Goal: Task Accomplishment & Management: Manage account settings

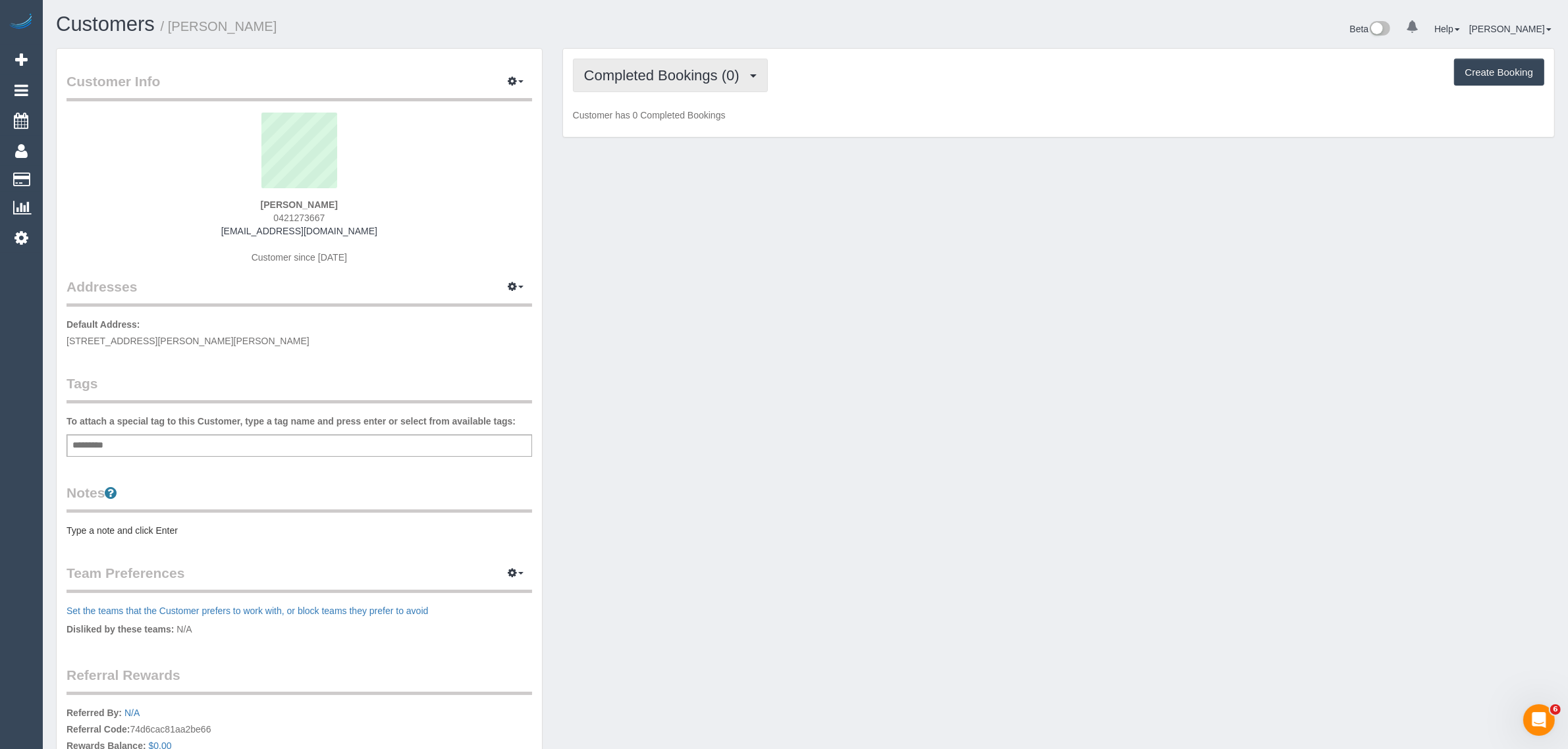
click at [624, 63] on button "Completed Bookings (0)" at bounding box center [671, 75] width 195 height 34
click at [640, 126] on link "Upcoming Bookings (1)" at bounding box center [643, 123] width 137 height 17
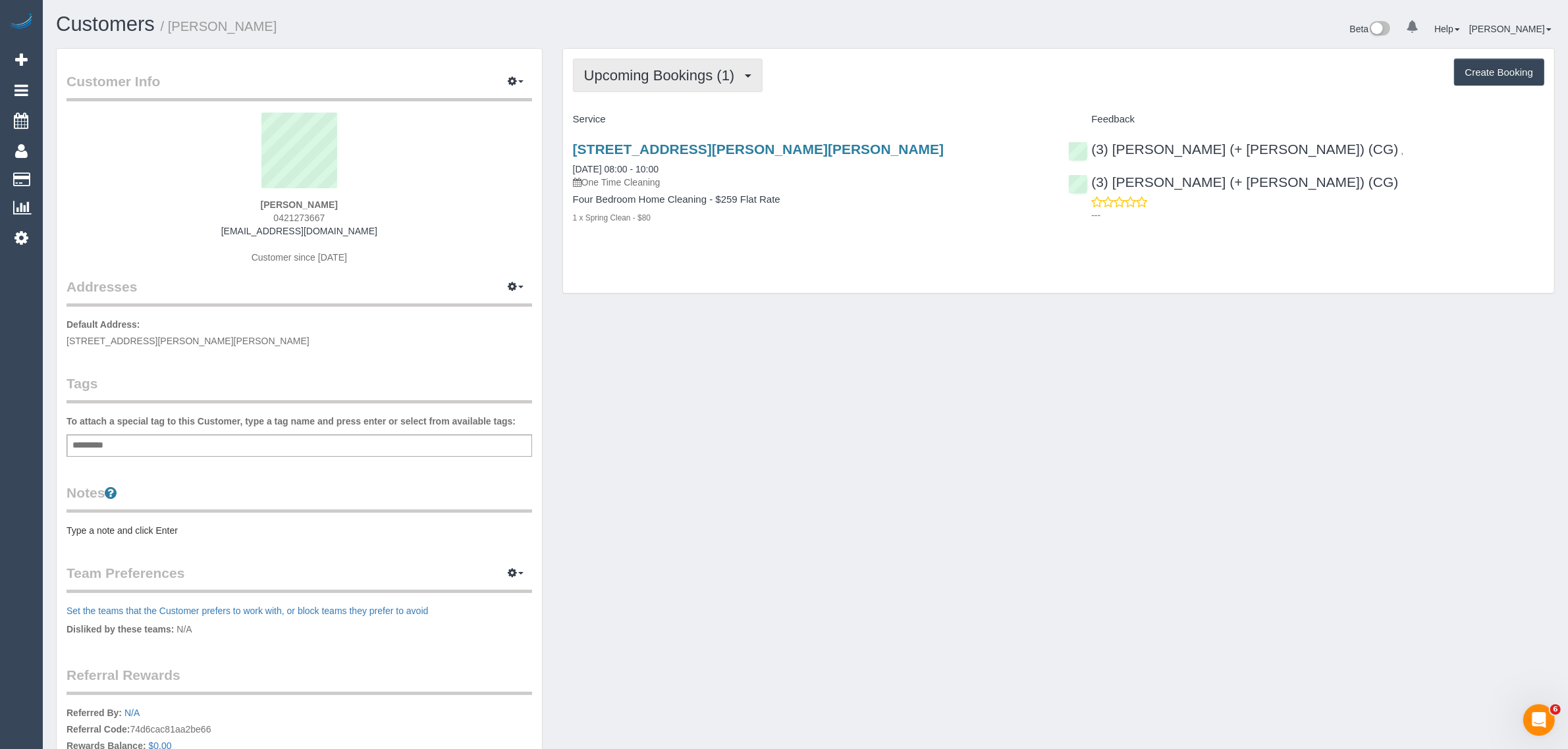
click at [671, 68] on span "Upcoming Bookings (1)" at bounding box center [662, 75] width 158 height 17
click at [864, 96] on div "Upcoming Bookings (1) Completed Bookings (0) Upcoming Bookings (1) Cancelled Bo…" at bounding box center [1059, 171] width 991 height 245
click at [633, 169] on link "[DATE] 08:00 - 10:00" at bounding box center [616, 169] width 85 height 11
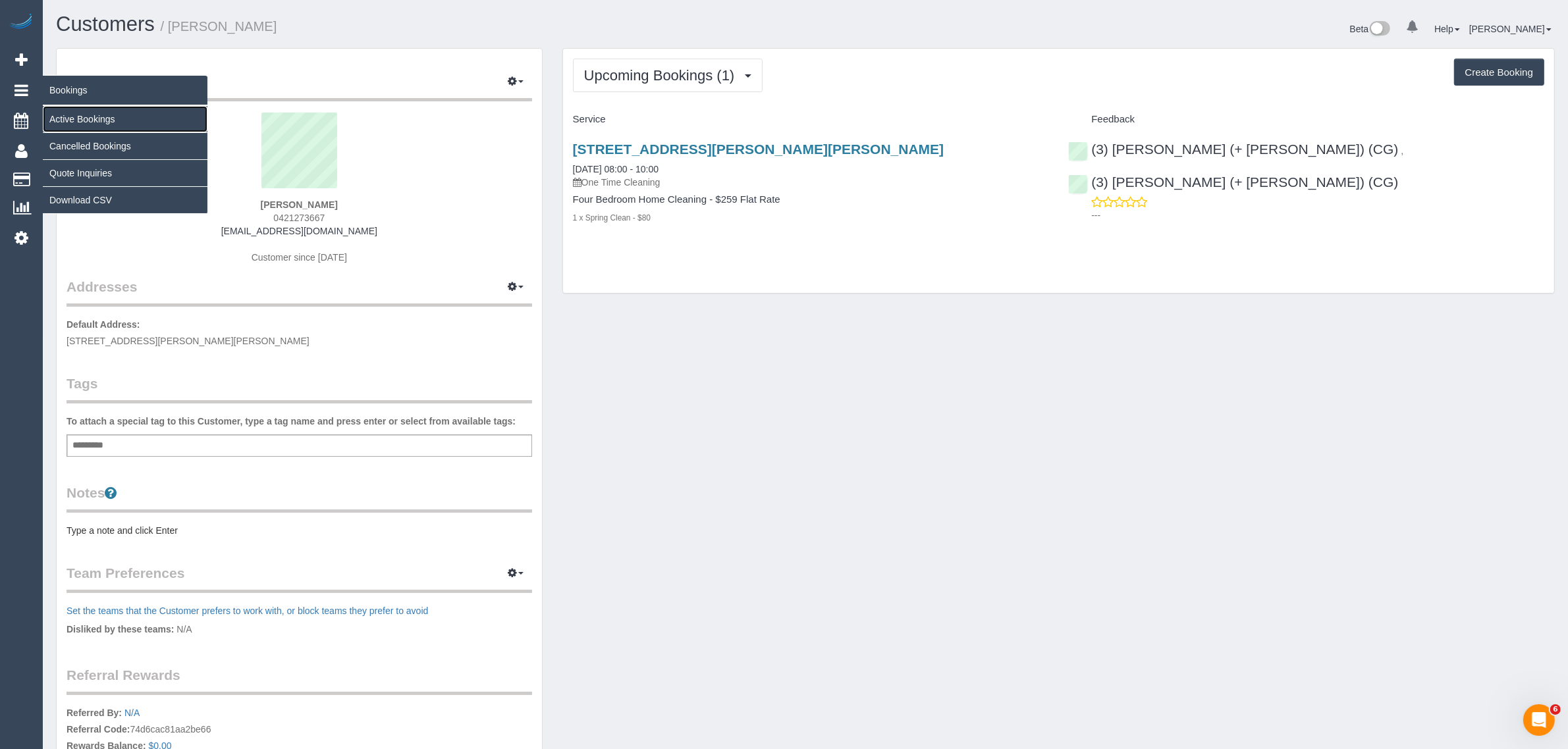
click at [65, 115] on link "Active Bookings" at bounding box center [125, 119] width 165 height 27
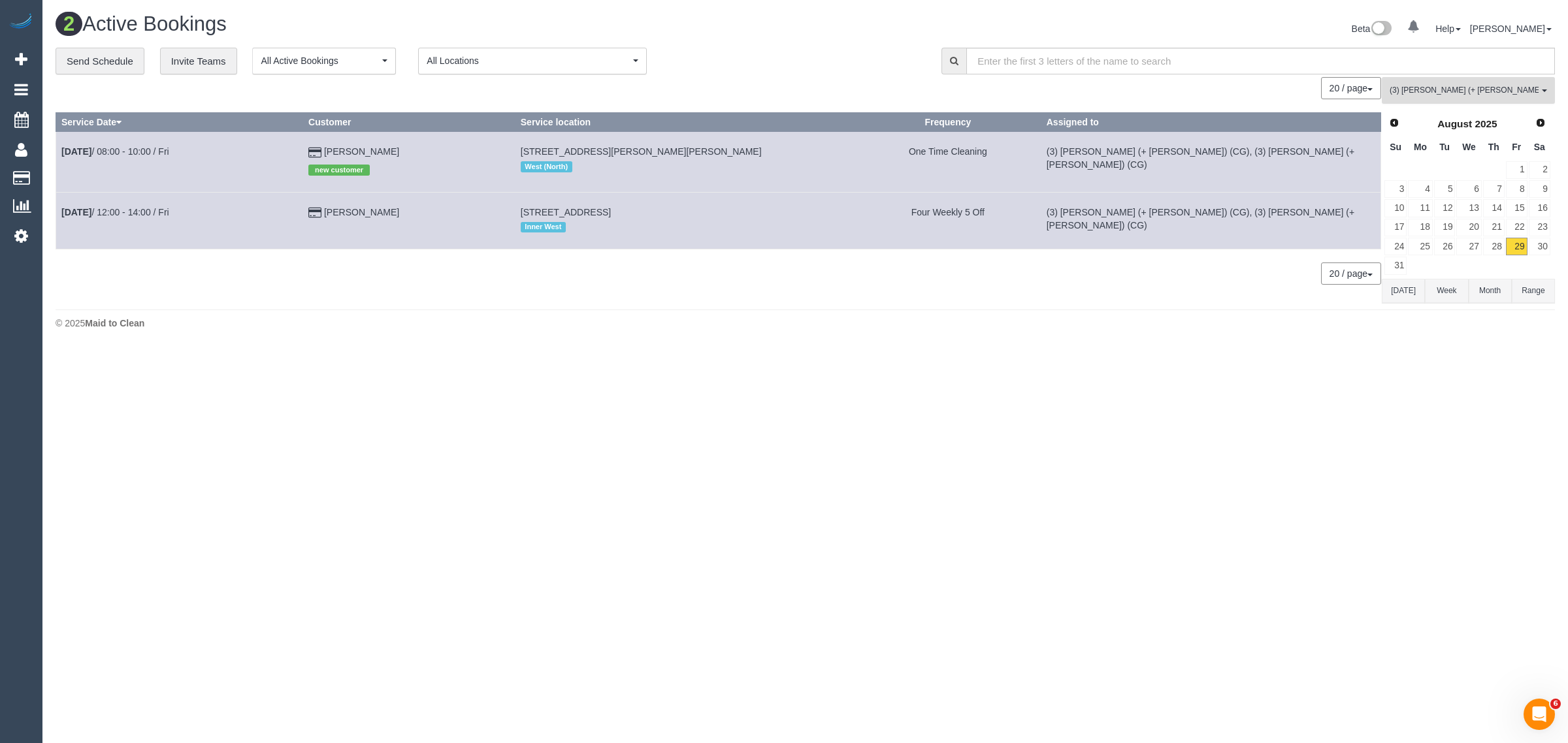
click at [1474, 94] on span "(3) [PERSON_NAME] (+ [PERSON_NAME]) (CG)" at bounding box center [1464, 90] width 149 height 11
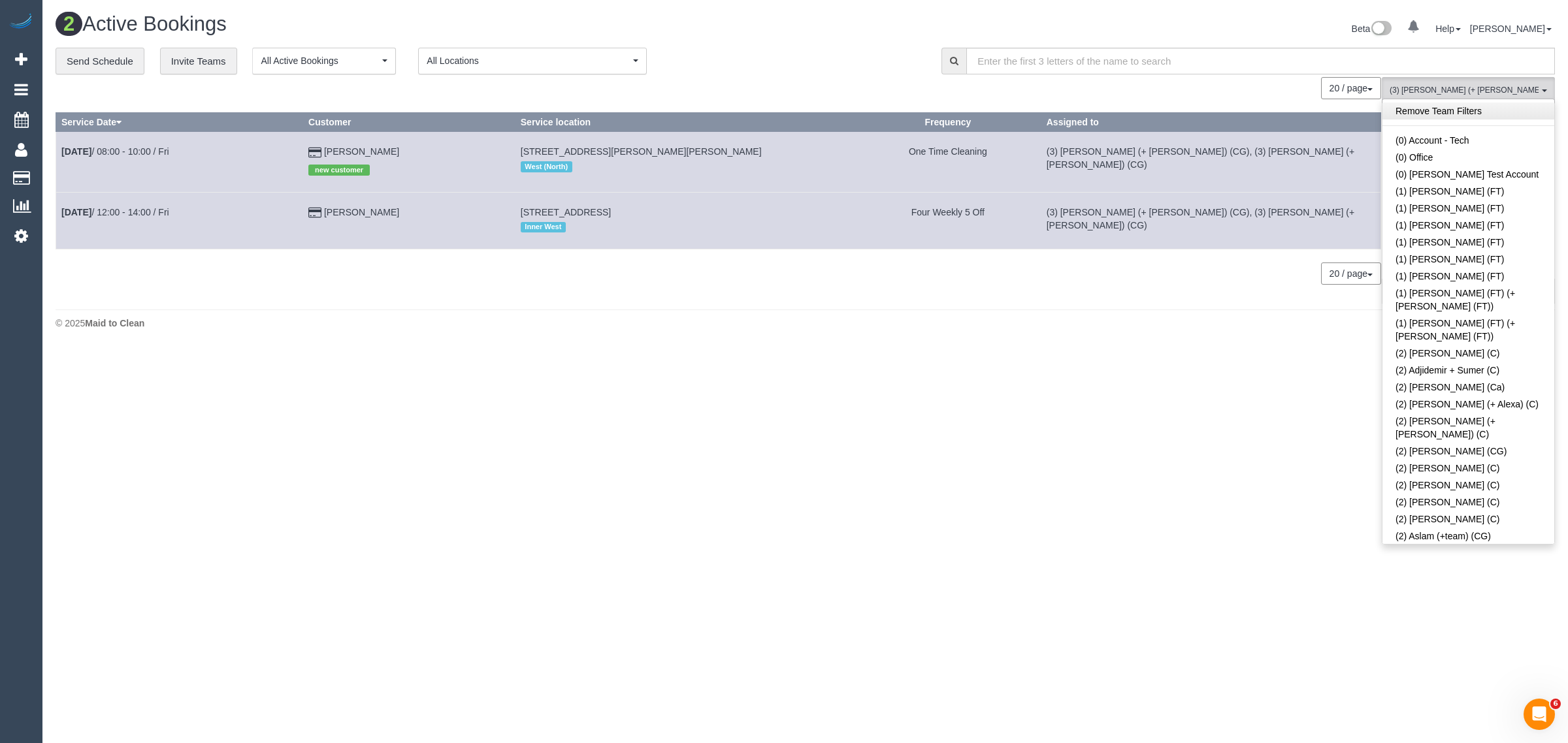
click at [1506, 118] on link "Remove Team Filters" at bounding box center [1467, 111] width 172 height 17
drag, startPoint x: 843, startPoint y: 62, endPoint x: 801, endPoint y: 45, distance: 45.3
click at [841, 62] on div "**********" at bounding box center [488, 61] width 866 height 27
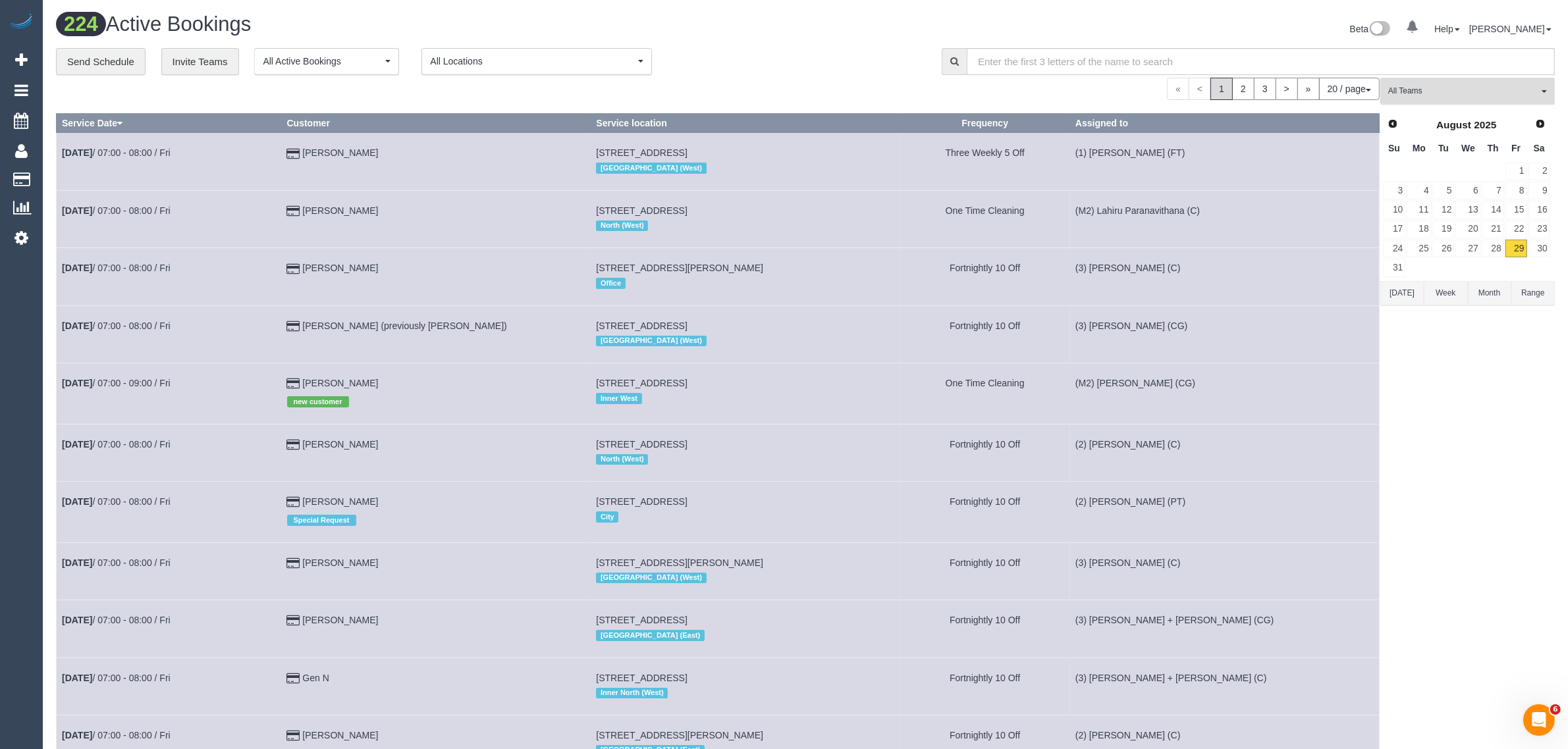
click at [1440, 87] on span "All Teams" at bounding box center [1464, 91] width 150 height 11
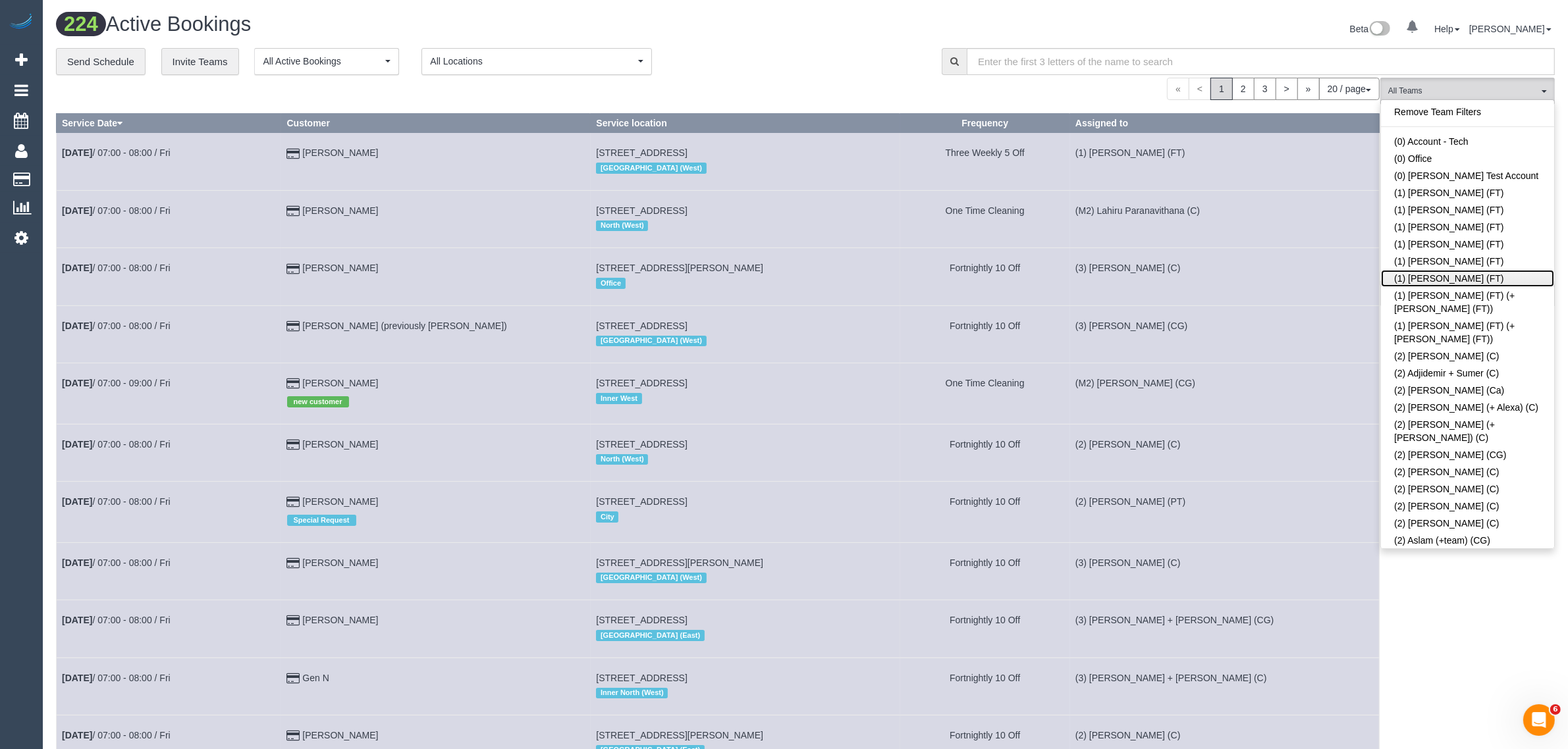
click at [1414, 281] on link "(1) [PERSON_NAME] (FT)" at bounding box center [1467, 278] width 173 height 17
click at [844, 82] on div "« < 1 2 3 > » 20 / page 10 / page 20 / page 30 / page 40 / page 50 / page 100 /…" at bounding box center [717, 88] width 1324 height 22
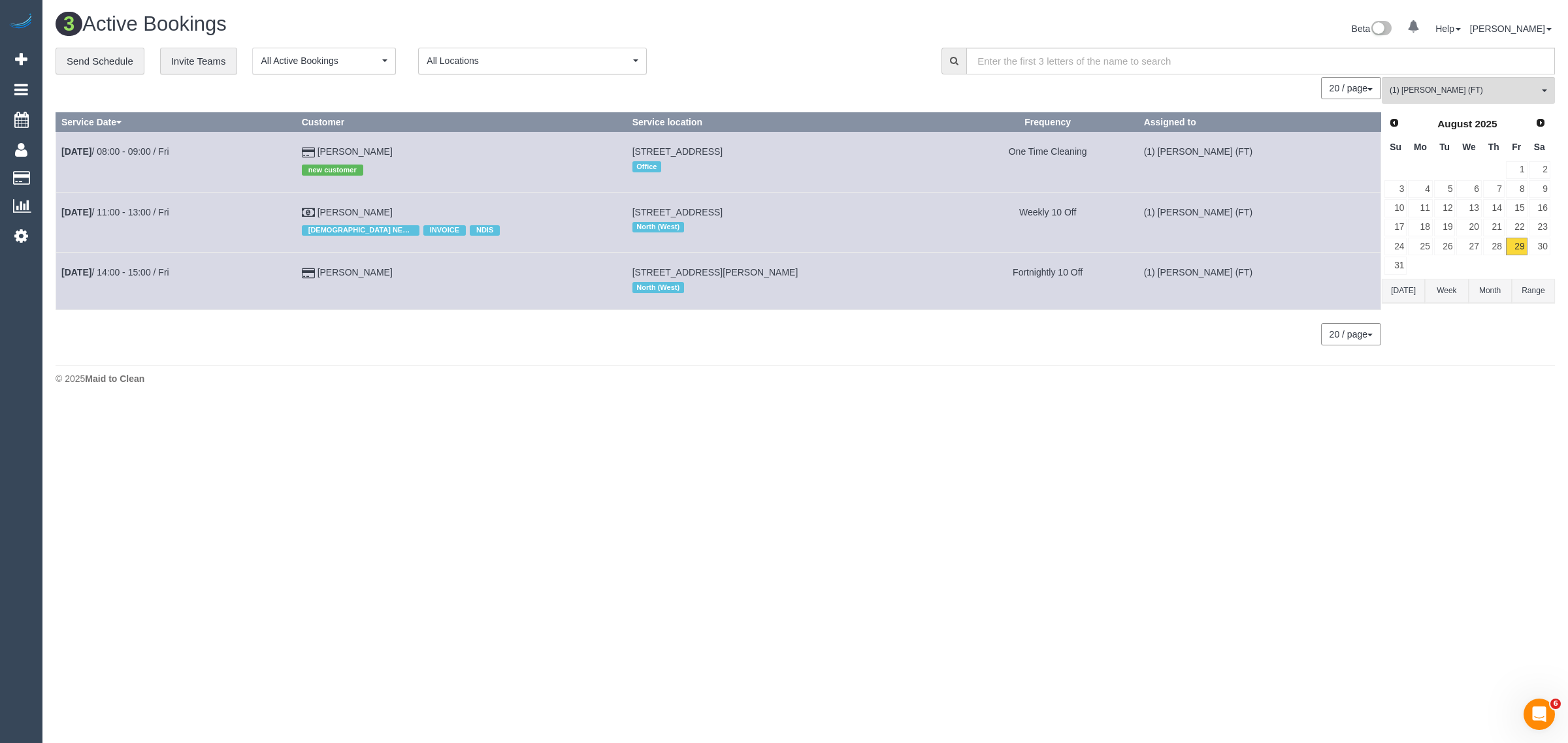
click at [1142, 384] on div "© 2025 Maid to Clean" at bounding box center [804, 379] width 1499 height 13
drag, startPoint x: 442, startPoint y: 150, endPoint x: 54, endPoint y: 159, distance: 388.1
click at [54, 159] on div "**********" at bounding box center [804, 203] width 1519 height 311
copy div "Service Date Customer Service location Frequency Assigned to [DATE] 08:00 - 09:…"
click at [327, 364] on div "3 Active Bookings Beta 0 Your Notifications You have 0 alerts Help Help Docs Ta…" at bounding box center [805, 202] width 1526 height 404
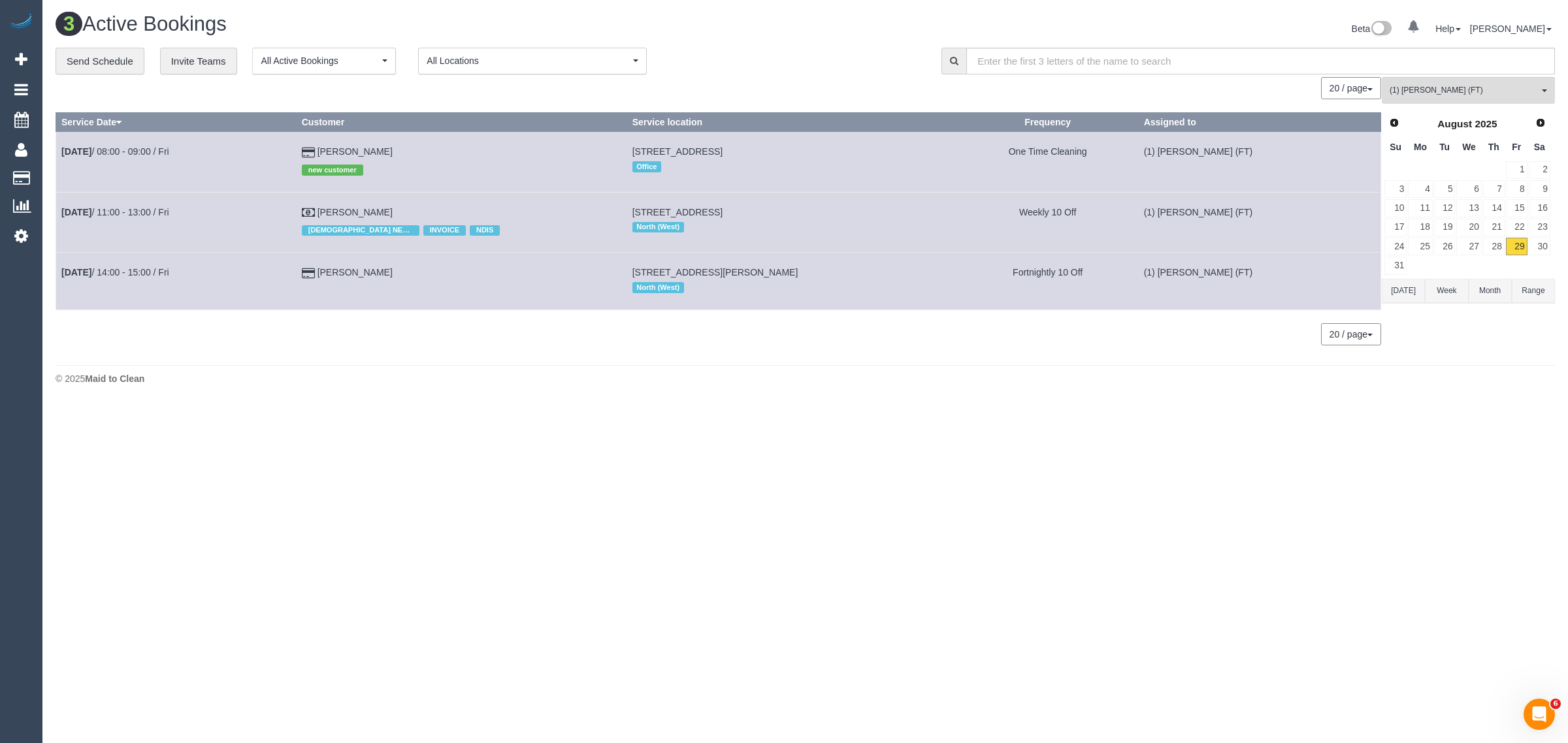
drag, startPoint x: 426, startPoint y: 147, endPoint x: 59, endPoint y: 153, distance: 367.0
click at [59, 153] on tr "[DATE] 08:00 - 09:00 / Fri thayalini luxman new customer [STREET_ADDRESS] Offic…" at bounding box center [718, 162] width 1325 height 60
copy tr "[DATE] 08:00 - 09:00 / [PERSON_NAME] luxman"
drag, startPoint x: 507, startPoint y: 452, endPoint x: 505, endPoint y: 413, distance: 39.1
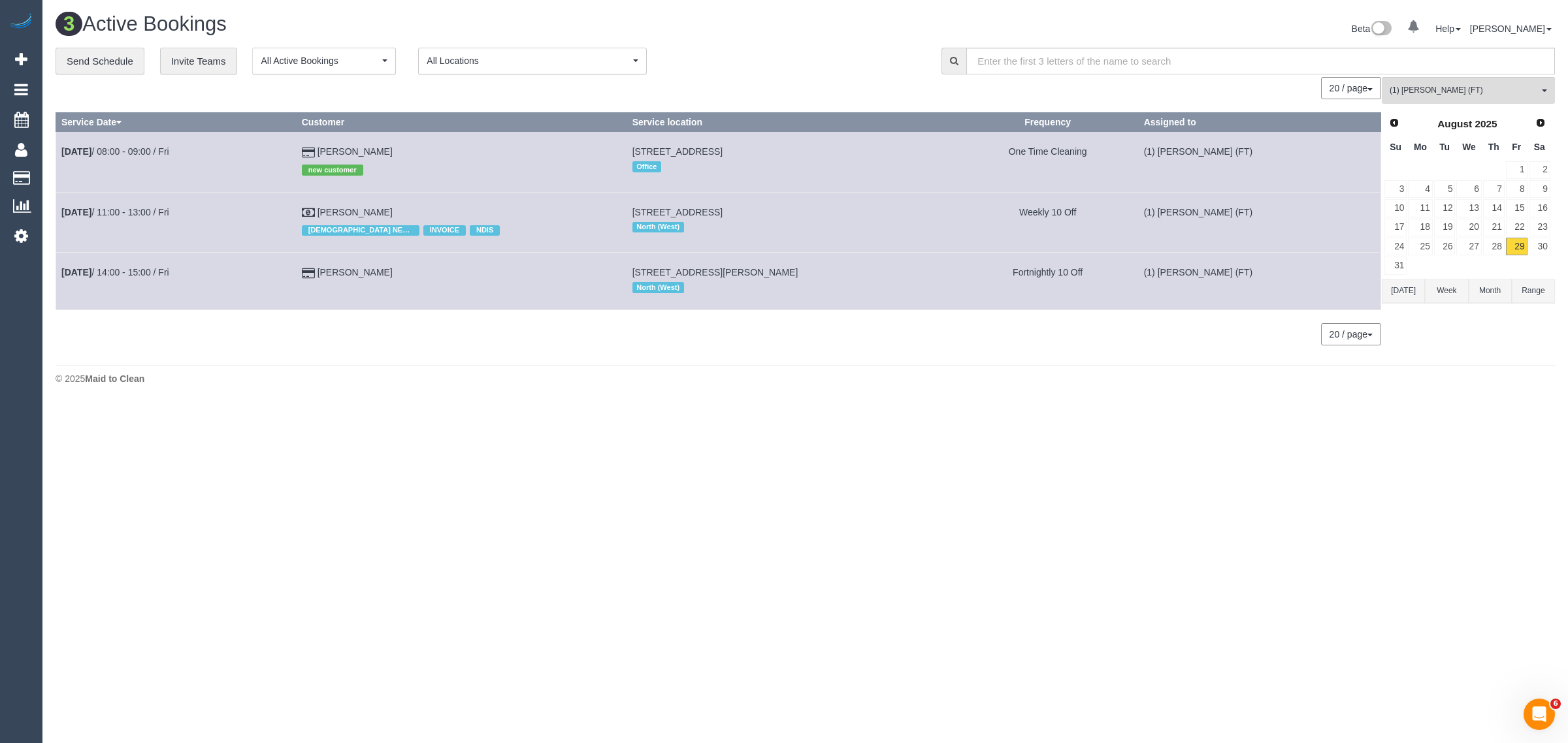
click at [507, 447] on body "0 Beta Your Notifications You have 0 alerts Add Booking Bookings Active Booking…" at bounding box center [784, 371] width 1568 height 743
drag, startPoint x: 373, startPoint y: 208, endPoint x: 64, endPoint y: 204, distance: 309.0
click at [64, 204] on tr "[DATE] 11:00 - 13:00 / Fri [PERSON_NAME] [DEMOGRAPHIC_DATA] NEEDED INVOICE NDIS…" at bounding box center [718, 221] width 1325 height 60
copy tr "[DATE] 11:00 - 13:00 / Fri [PERSON_NAME]"
drag, startPoint x: 519, startPoint y: 534, endPoint x: 441, endPoint y: 415, distance: 142.3
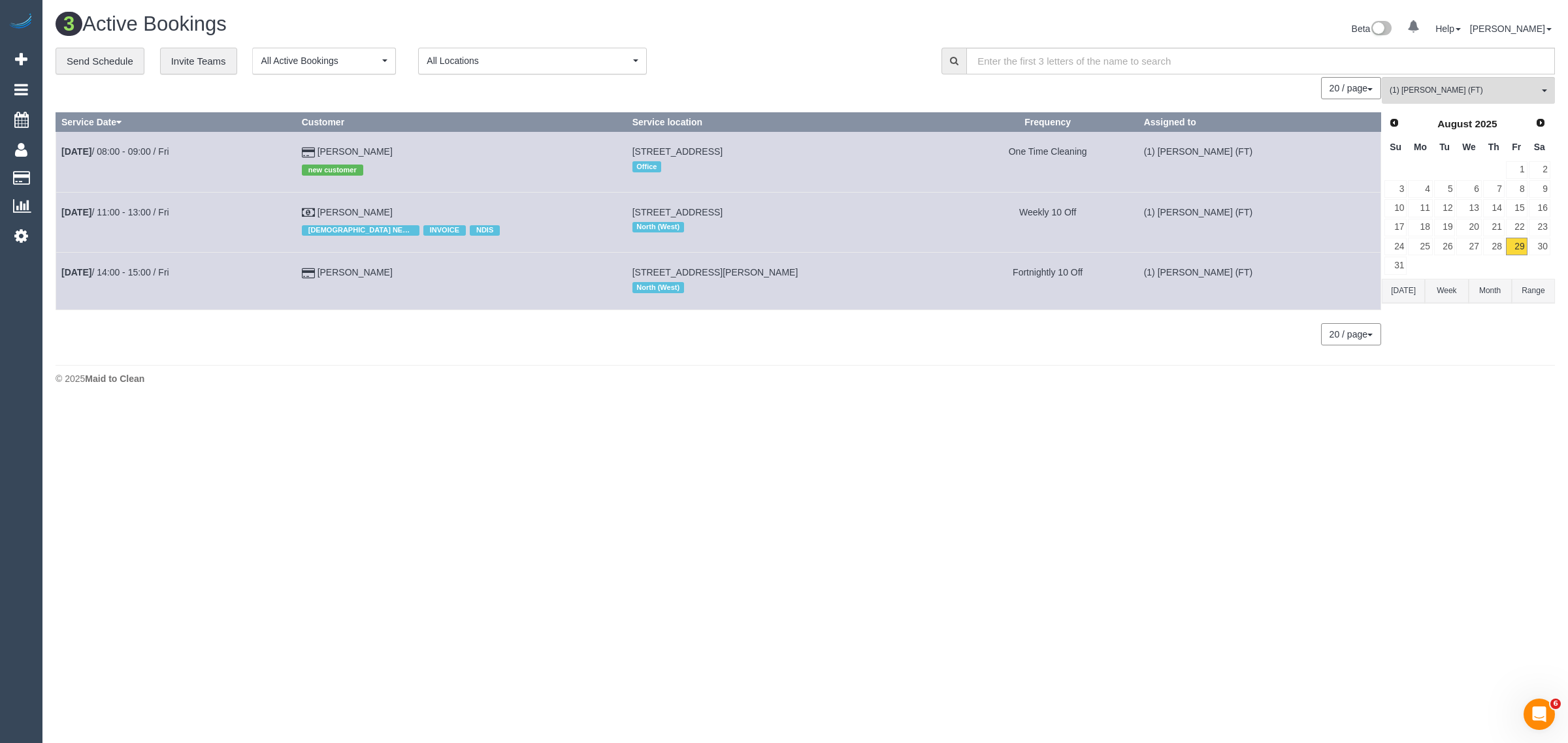
click at [517, 534] on body "0 Beta Your Notifications You have 0 alerts Add Booking Bookings Active Booking…" at bounding box center [784, 371] width 1568 height 743
drag, startPoint x: 420, startPoint y: 276, endPoint x: 57, endPoint y: 275, distance: 363.0
click at [57, 275] on tr "[DATE] 14:00 - 15:00 / Fri [PERSON_NAME] [STREET_ADDRESS][PERSON_NAME] North (W…" at bounding box center [718, 280] width 1325 height 57
copy tr "[DATE] 14:00 - 15:00 / [PERSON_NAME]"
click at [1477, 87] on span "(1) [PERSON_NAME] (FT)" at bounding box center [1464, 90] width 149 height 11
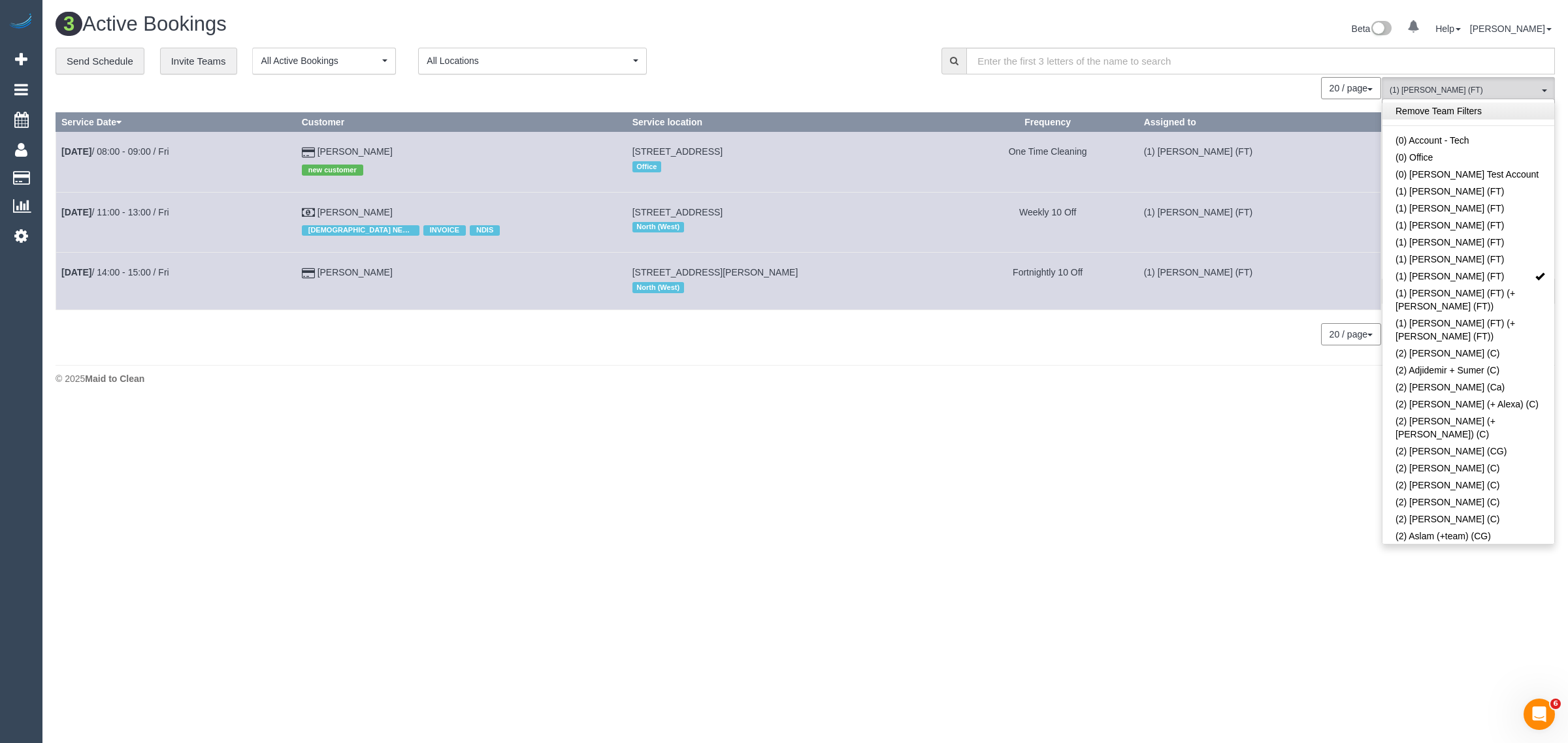
click at [1483, 113] on link "Remove Team Filters" at bounding box center [1467, 111] width 172 height 17
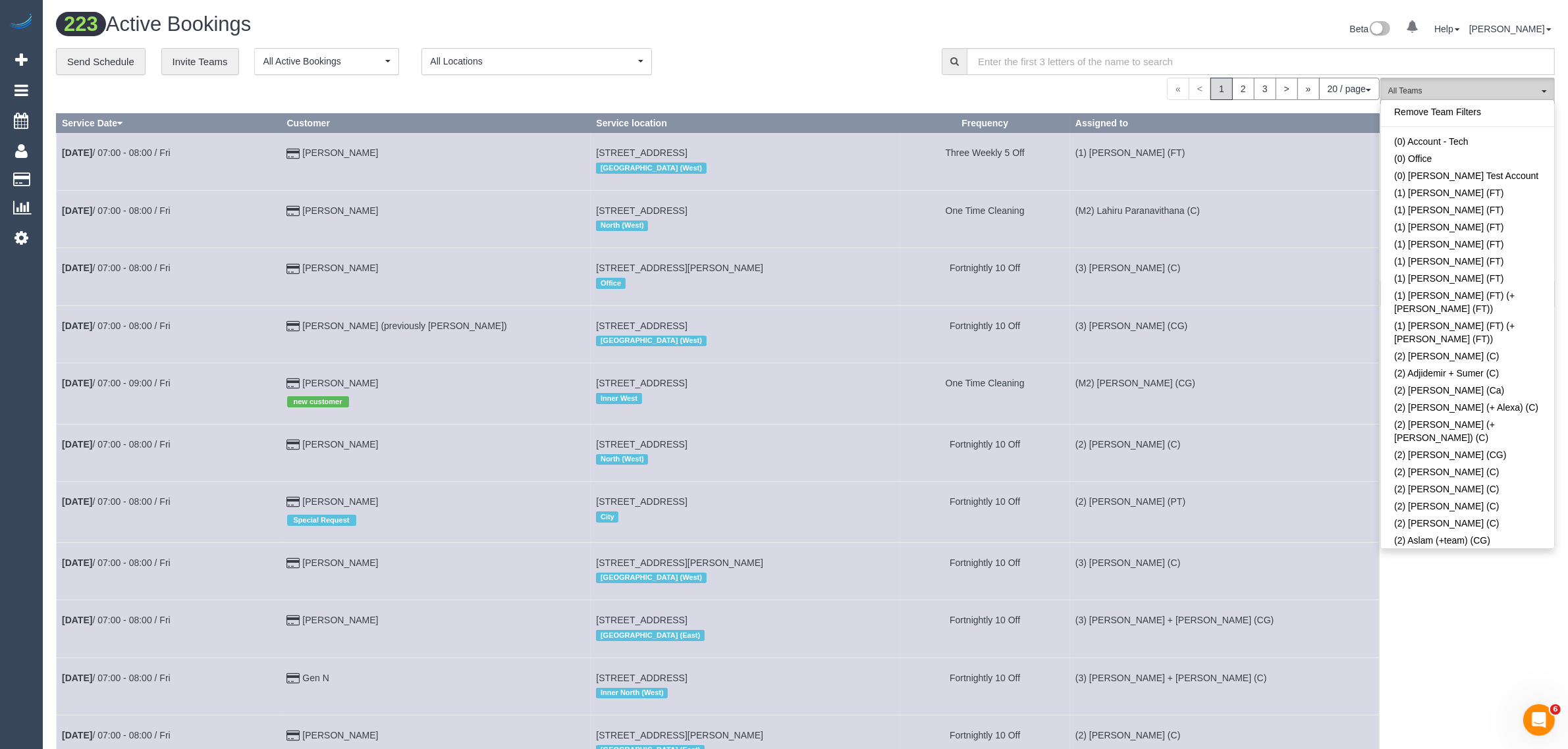
click at [1461, 87] on span "All Teams" at bounding box center [1464, 91] width 150 height 11
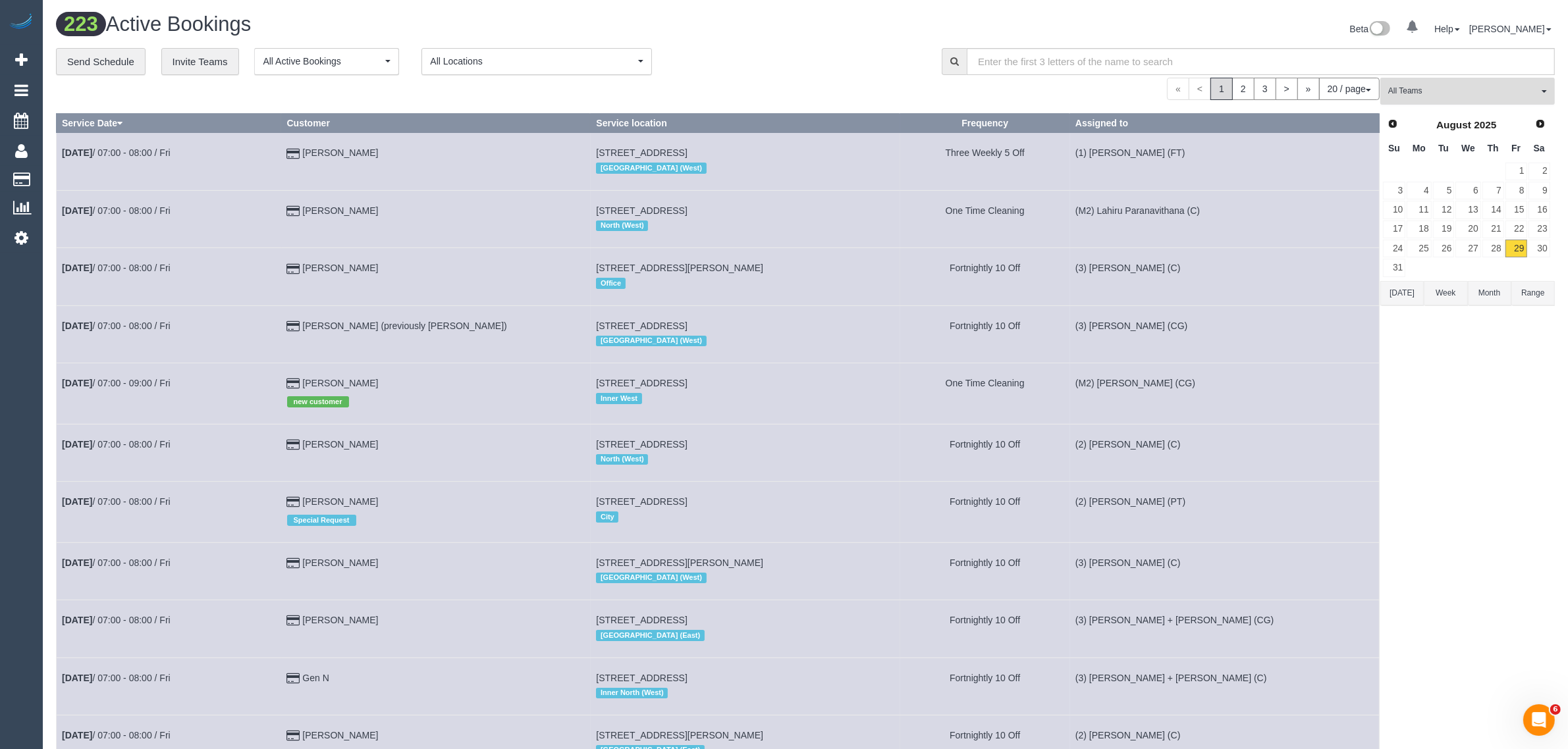
click at [1457, 94] on span "All Teams" at bounding box center [1464, 91] width 150 height 11
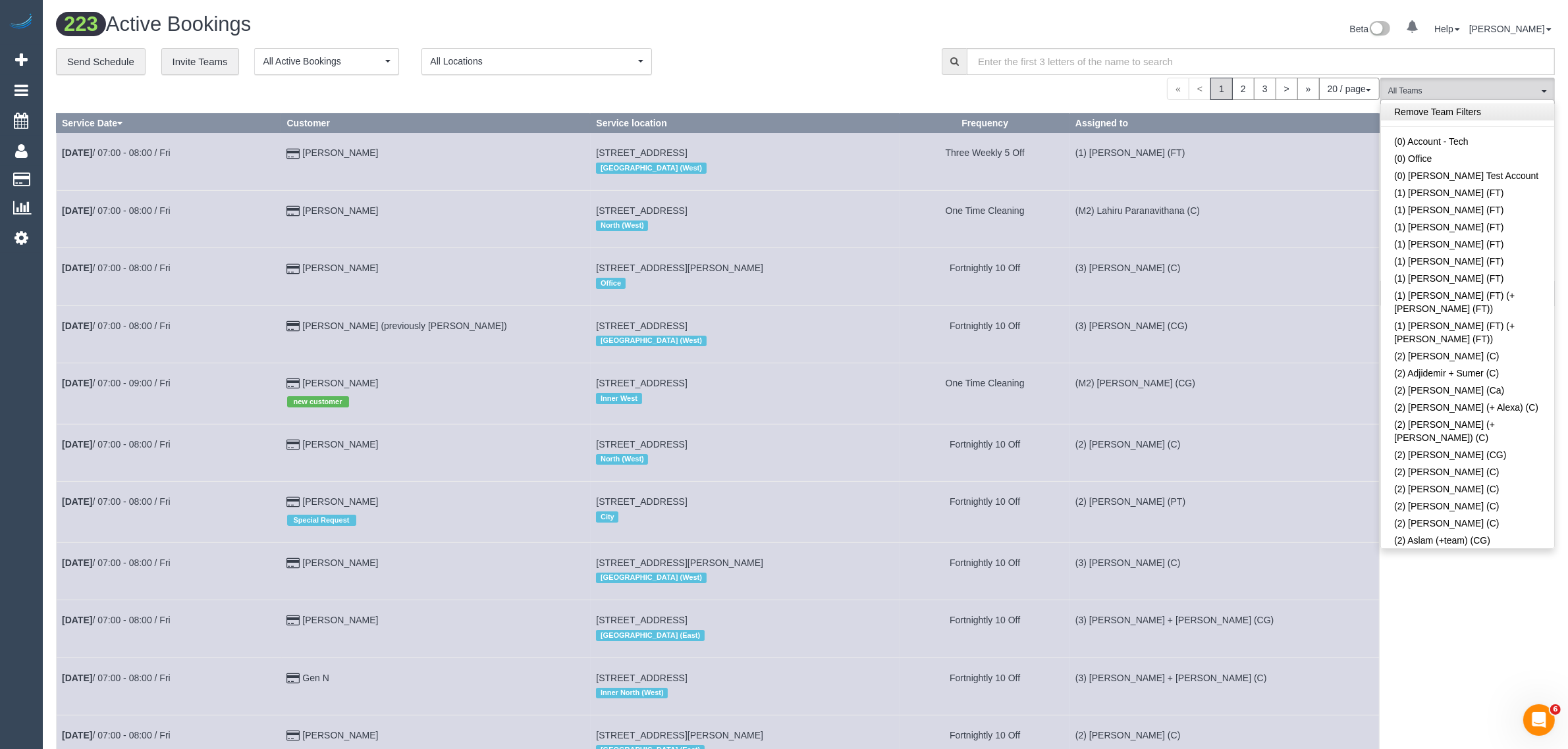
click at [1447, 115] on link "Remove Team Filters" at bounding box center [1467, 112] width 173 height 17
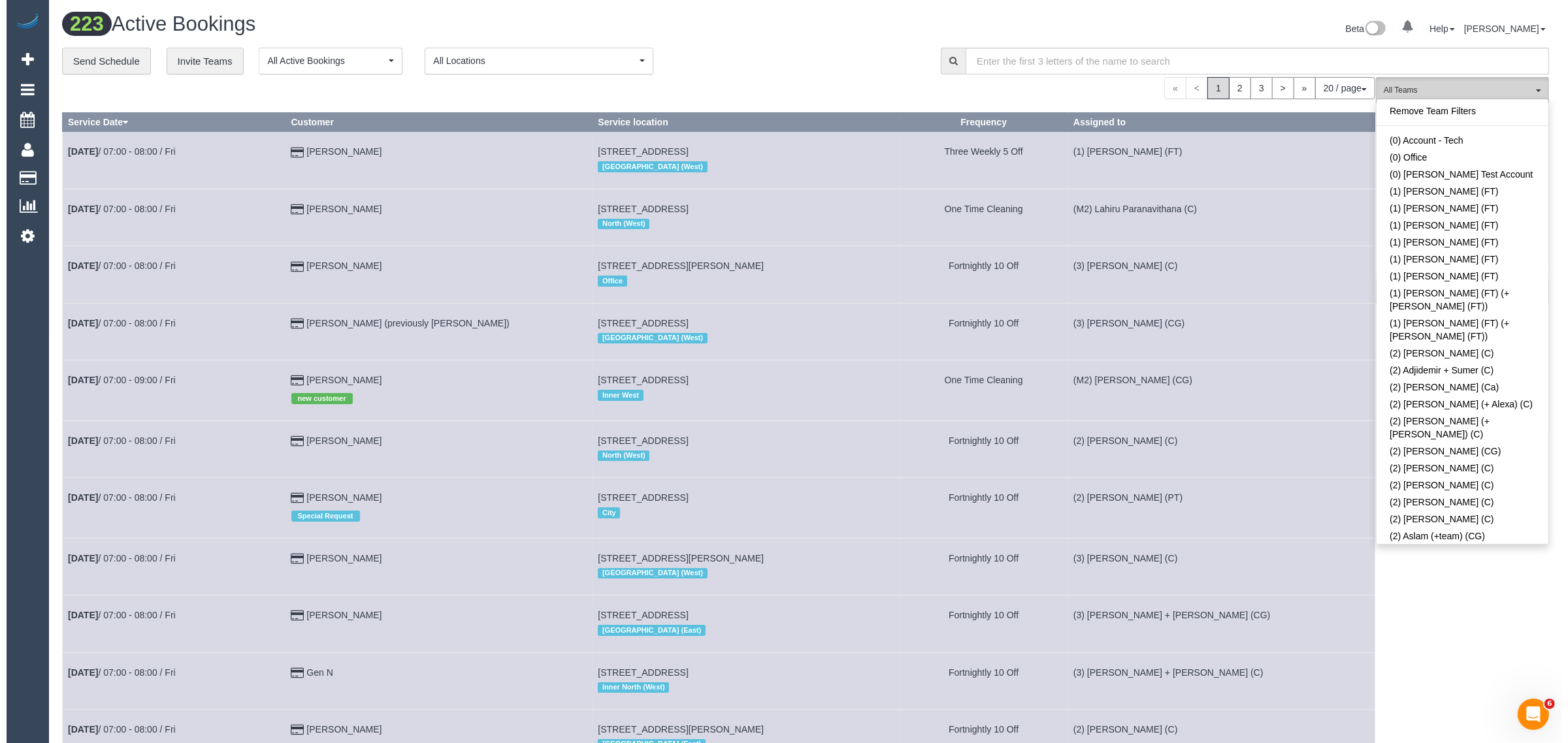
scroll to position [2139, 0]
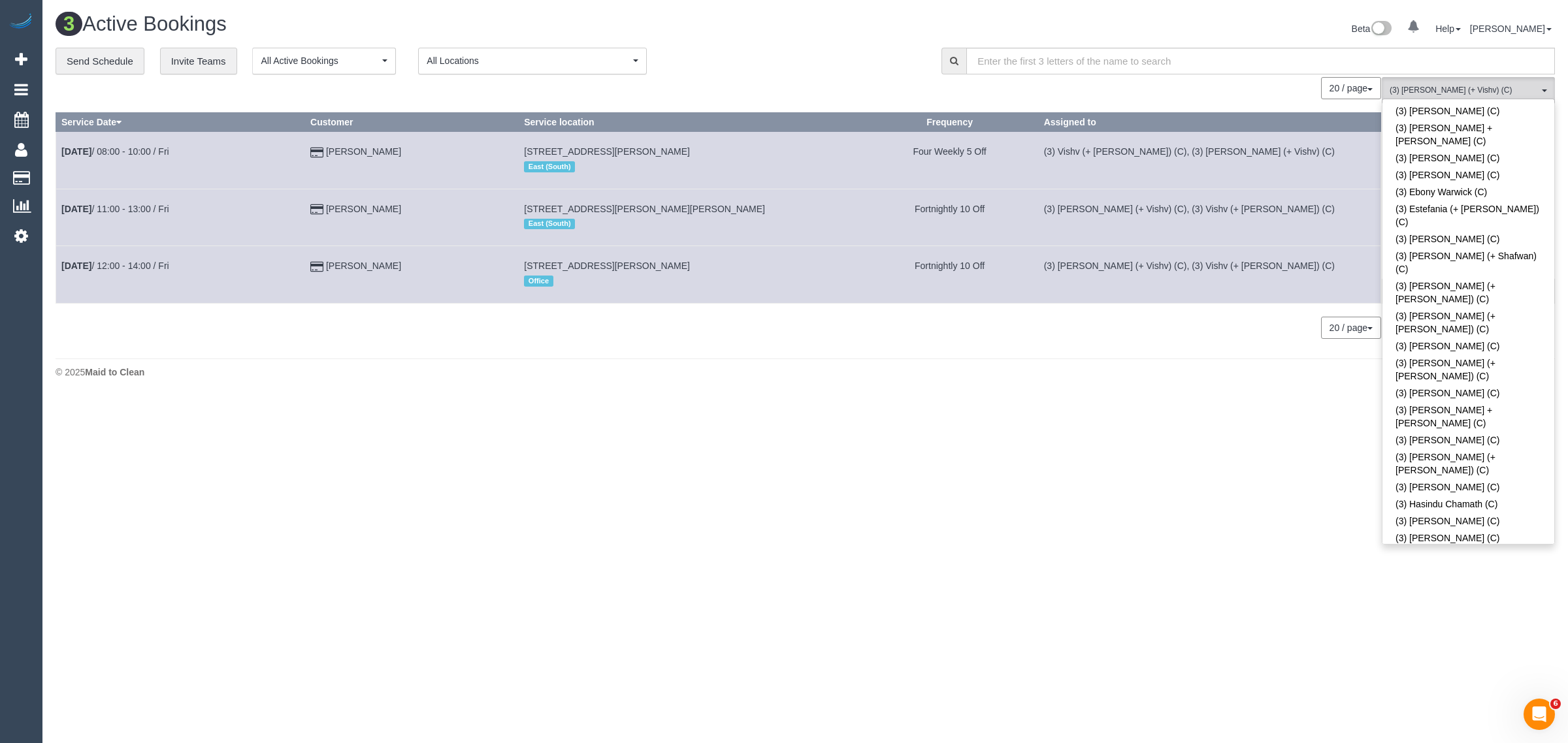
click at [863, 373] on div "© 2025 Maid to Clean" at bounding box center [804, 372] width 1499 height 13
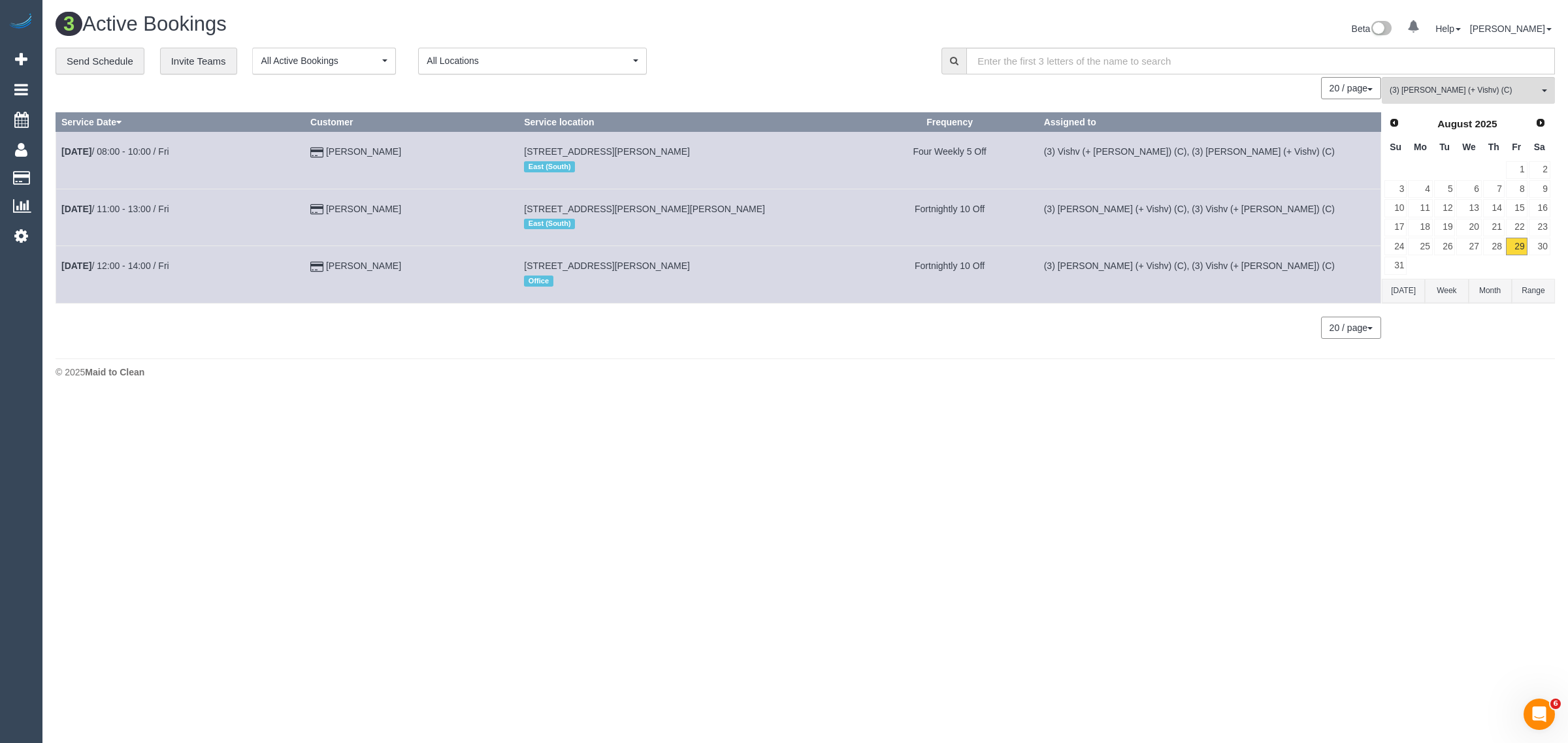
click at [896, 363] on footer "© 2025 Maid to Clean" at bounding box center [804, 371] width 1499 height 26
click at [422, 360] on footer "© 2025 Maid to Clean" at bounding box center [804, 371] width 1499 height 26
drag, startPoint x: 354, startPoint y: 273, endPoint x: 60, endPoint y: 271, distance: 294.0
click at [60, 271] on tr "[DATE] 12:00 - 14:00 / Fri [PERSON_NAME] [STREET_ADDRESS][PERSON_NAME] Office F…" at bounding box center [718, 274] width 1325 height 57
copy tr "[DATE] 12:00 - 14:00 / Fri [PERSON_NAME]"
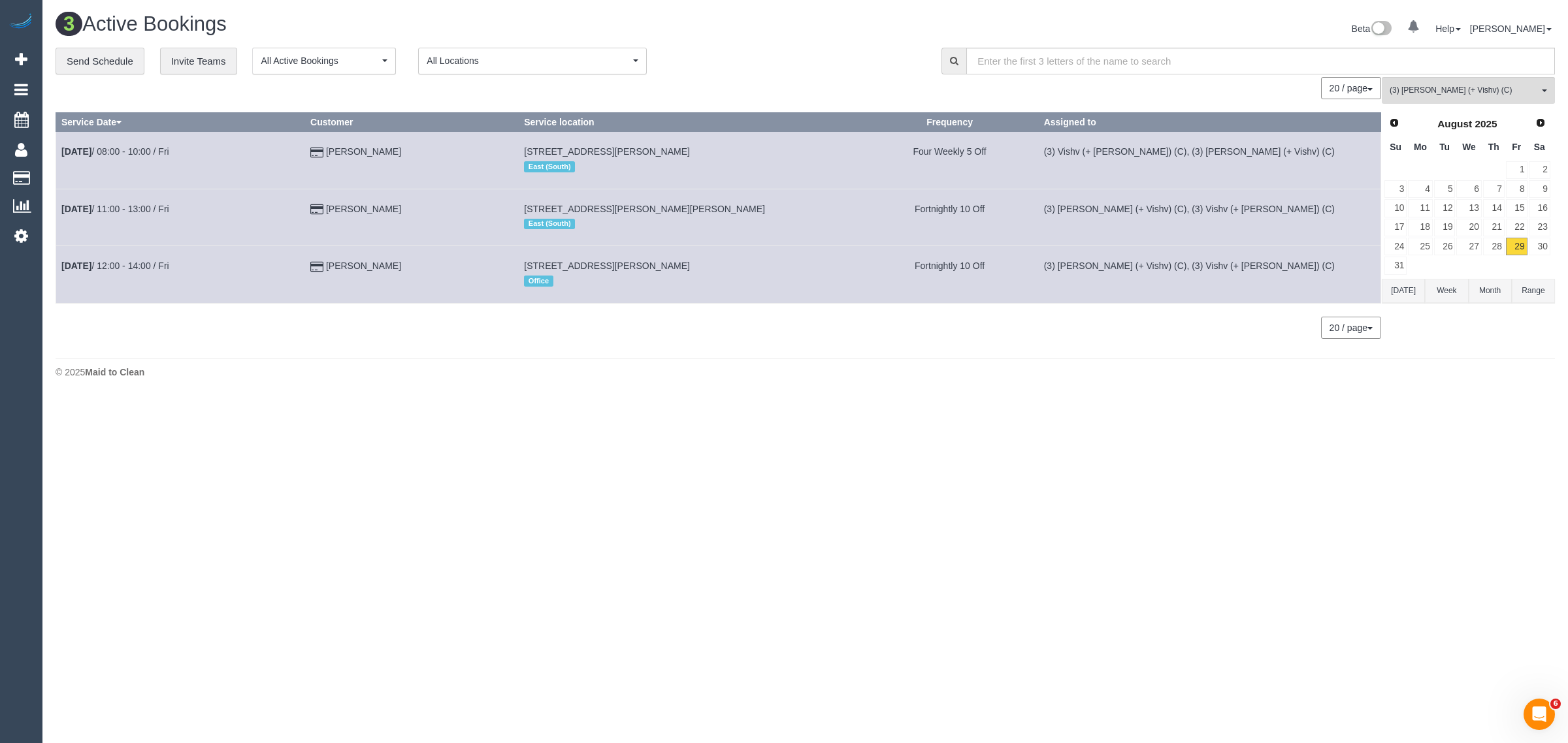
click at [550, 453] on body "0 Beta Your Notifications You have 0 alerts Add Booking Bookings Active Booking…" at bounding box center [784, 371] width 1568 height 743
click at [1547, 248] on link "30" at bounding box center [1539, 246] width 22 height 17
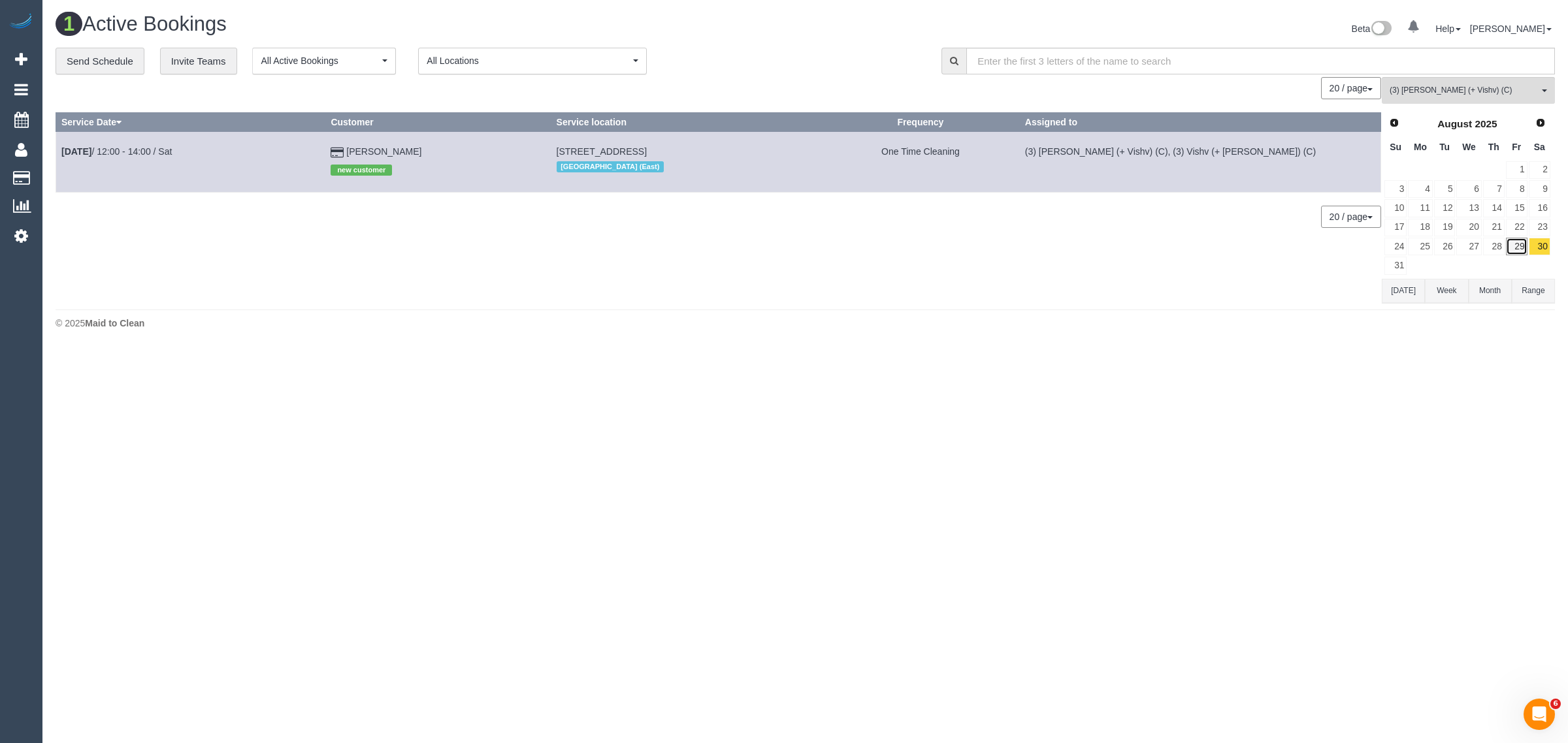
click at [1517, 248] on link "29" at bounding box center [1517, 246] width 22 height 17
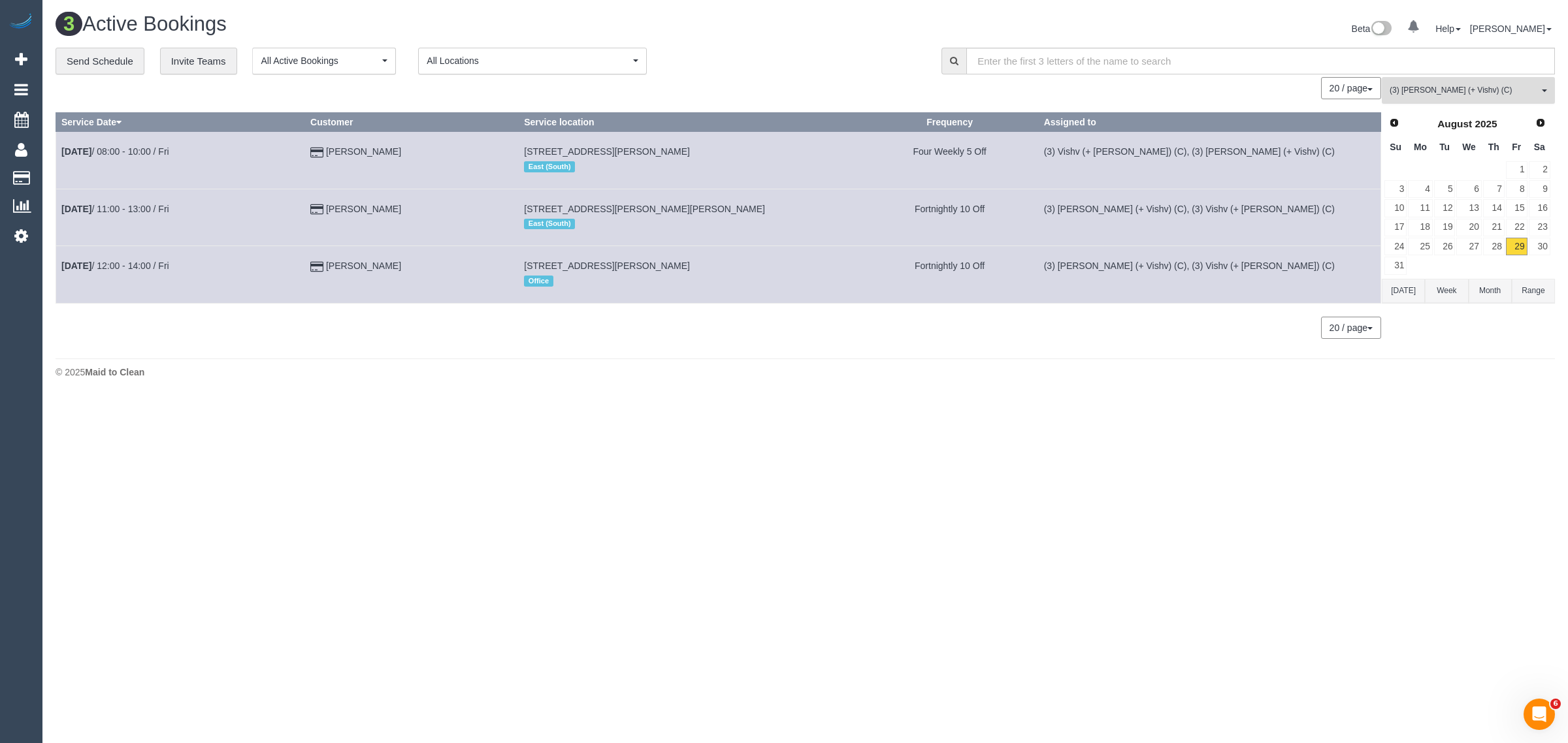
click at [1444, 89] on span "(3) [PERSON_NAME] (+ Vishv) (C)" at bounding box center [1464, 90] width 149 height 11
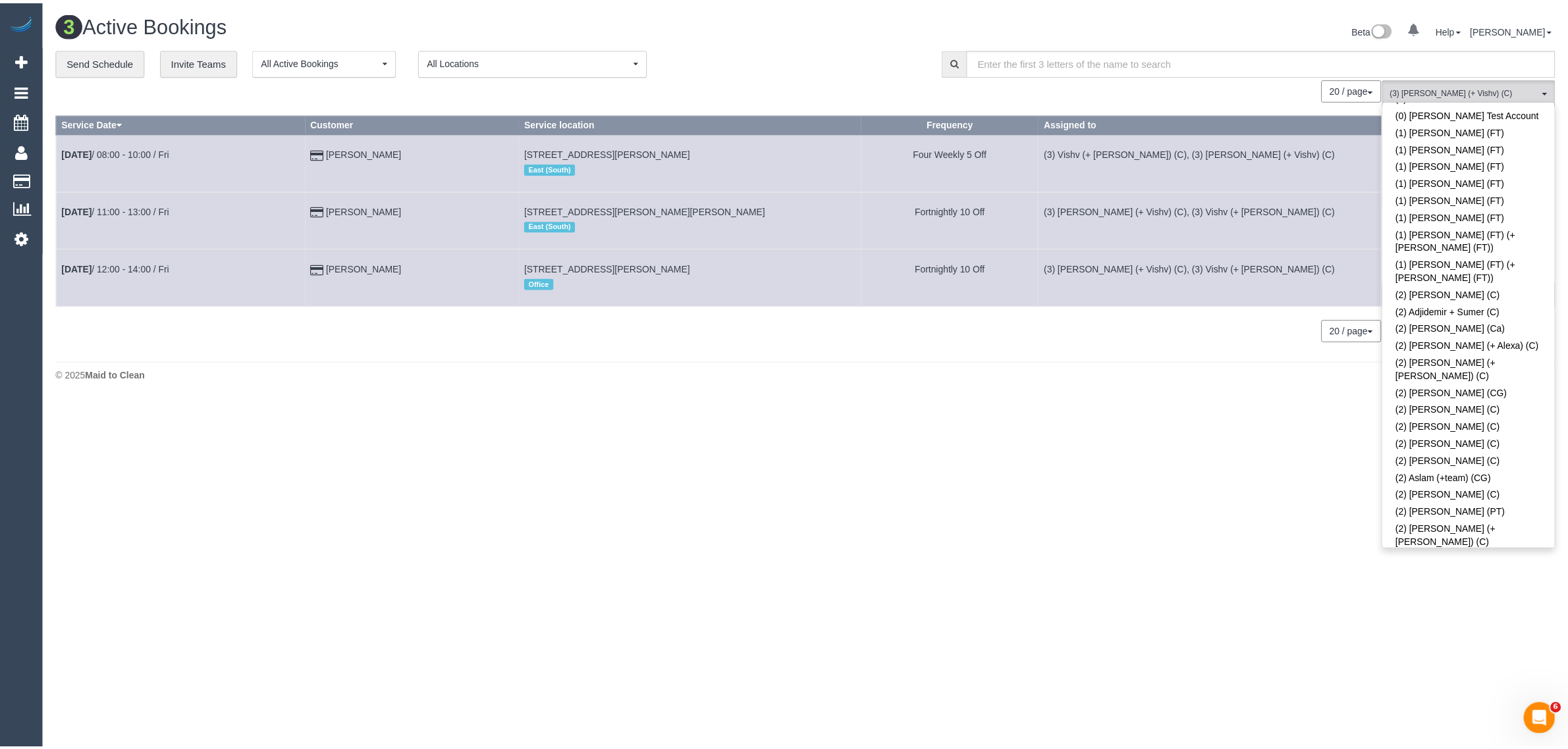
scroll to position [0, 0]
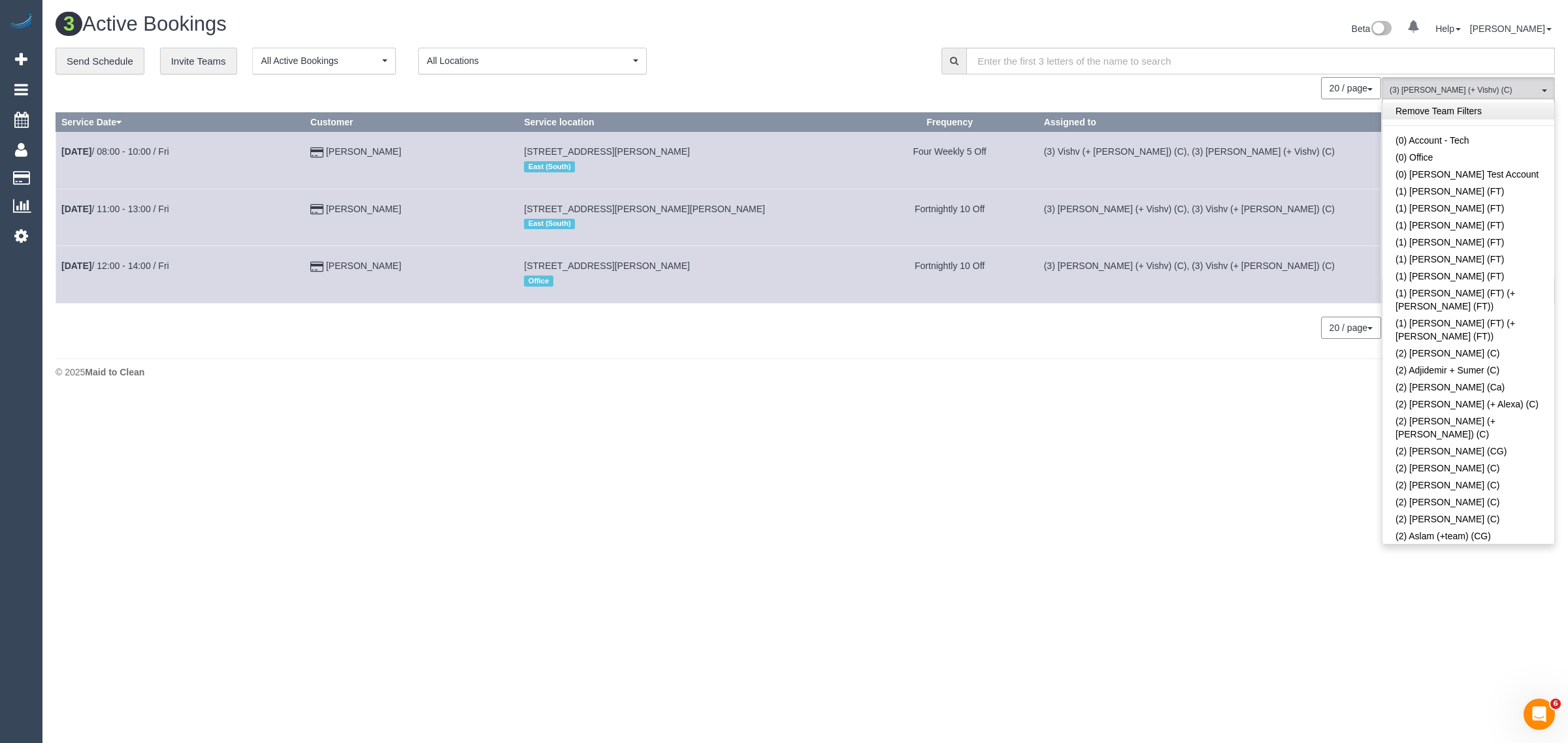
click at [1495, 107] on link "Remove Team Filters" at bounding box center [1467, 111] width 172 height 17
click at [875, 65] on div "**********" at bounding box center [488, 61] width 866 height 27
